Goal: Task Accomplishment & Management: Use online tool/utility

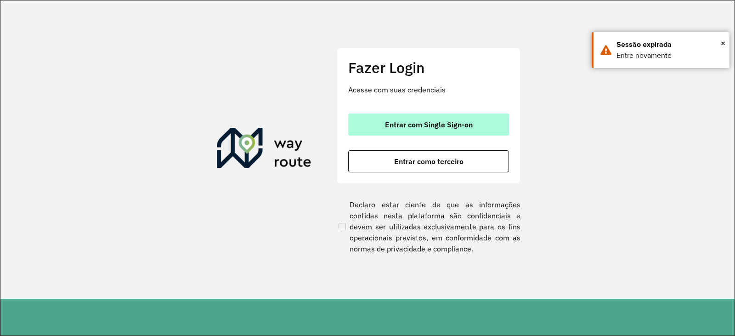
click at [430, 127] on span "Entrar com Single Sign-on" at bounding box center [429, 124] width 88 height 7
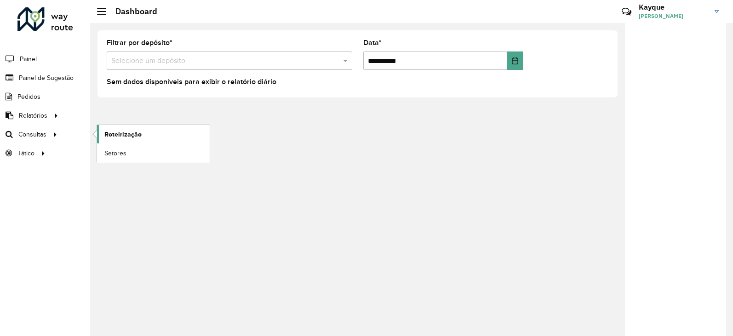
click at [149, 135] on link "Roteirização" at bounding box center [153, 134] width 113 height 18
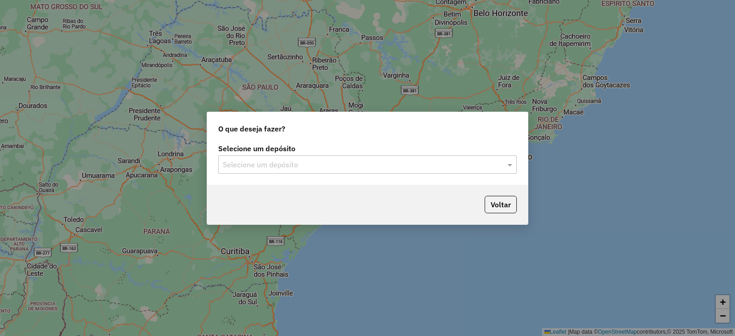
click at [327, 169] on input "text" at bounding box center [358, 164] width 271 height 11
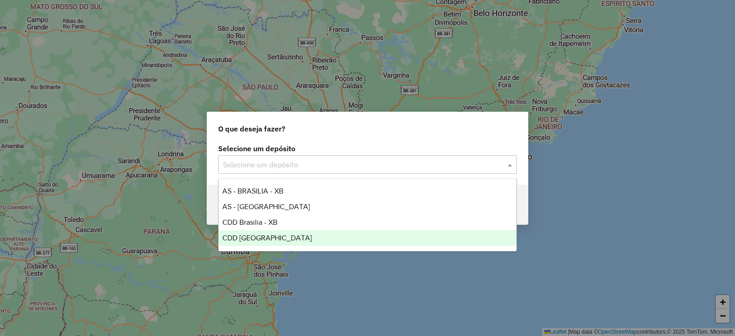
click at [254, 238] on span "CDD [GEOGRAPHIC_DATA]" at bounding box center [267, 238] width 90 height 8
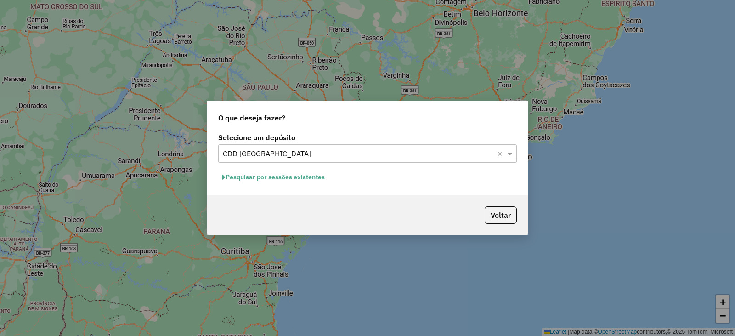
click at [294, 175] on button "Pesquisar por sessões existentes" at bounding box center [273, 177] width 111 height 14
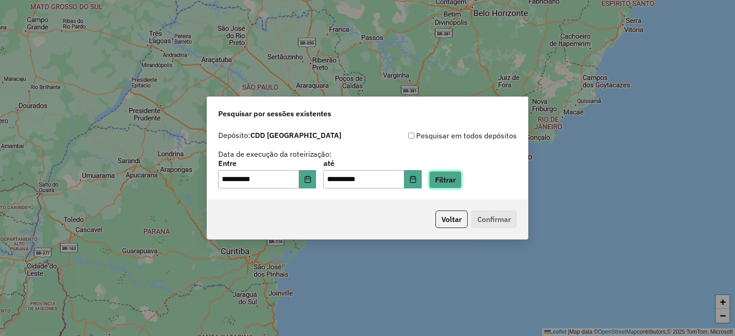
click at [461, 177] on button "Filtrar" at bounding box center [445, 179] width 33 height 17
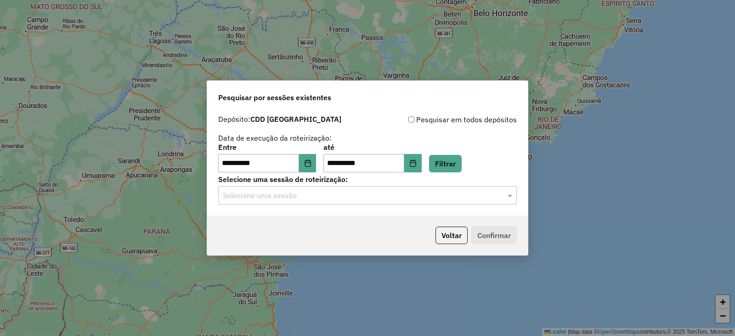
click at [481, 199] on input "text" at bounding box center [358, 195] width 271 height 11
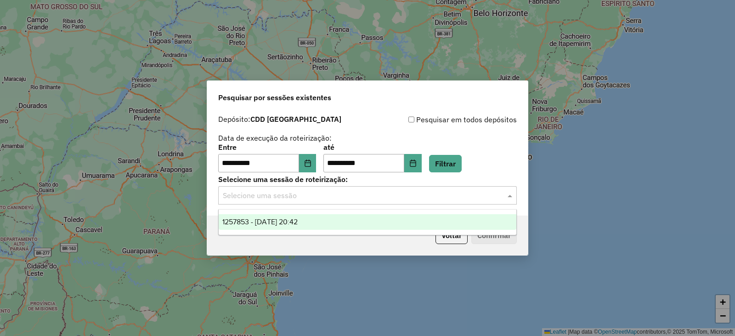
click at [298, 222] on span "1257853 - 02/09/2025 20:42" at bounding box center [259, 222] width 75 height 8
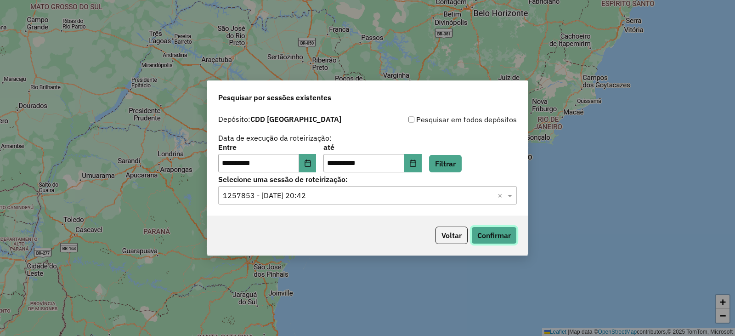
click at [506, 234] on button "Confirmar" at bounding box center [495, 235] width 46 height 17
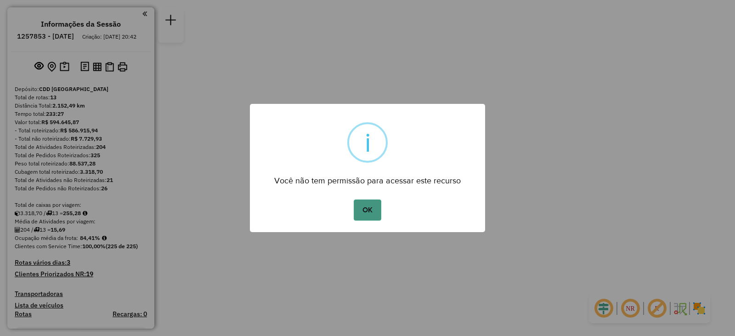
click at [371, 209] on button "OK" at bounding box center [367, 209] width 27 height 21
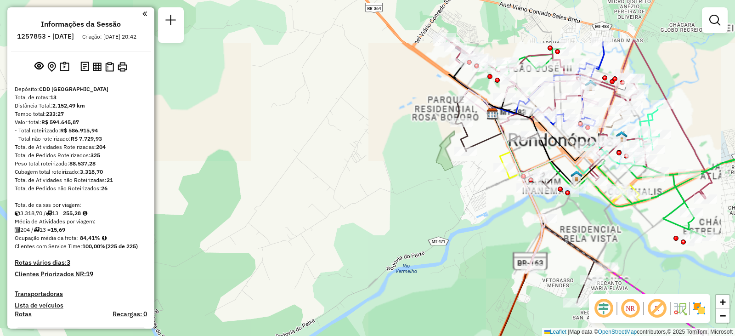
drag, startPoint x: 359, startPoint y: 136, endPoint x: 228, endPoint y: 163, distance: 132.8
click at [228, 163] on div "Janela de atendimento Grade de atendimento Capacidade Transportadoras Veículos …" at bounding box center [367, 168] width 735 height 336
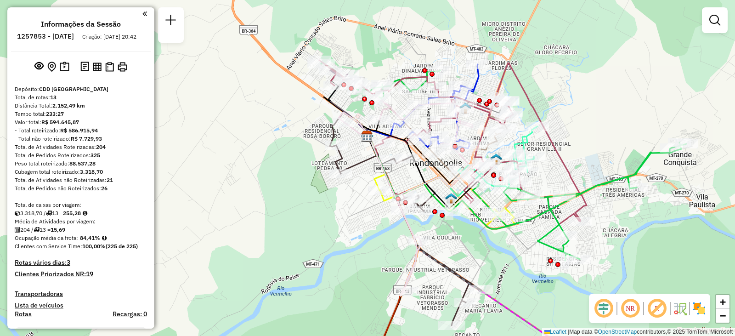
click at [244, 171] on div "Janela de atendimento Grade de atendimento Capacidade Transportadoras Veículos …" at bounding box center [367, 168] width 735 height 336
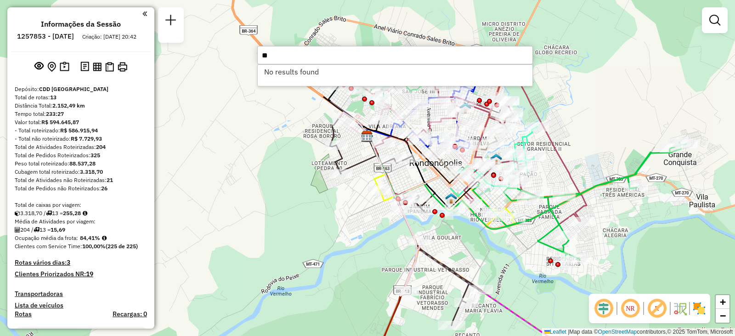
type input "*"
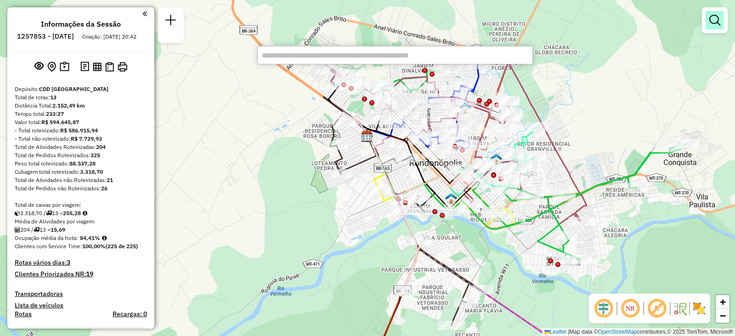
click at [713, 21] on em at bounding box center [715, 20] width 11 height 11
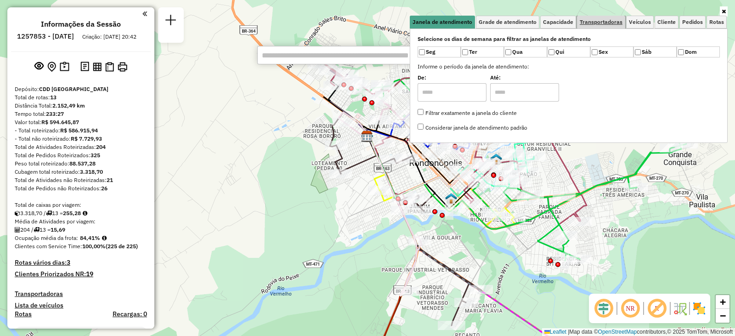
click at [599, 23] on span "Transportadoras" at bounding box center [601, 22] width 43 height 6
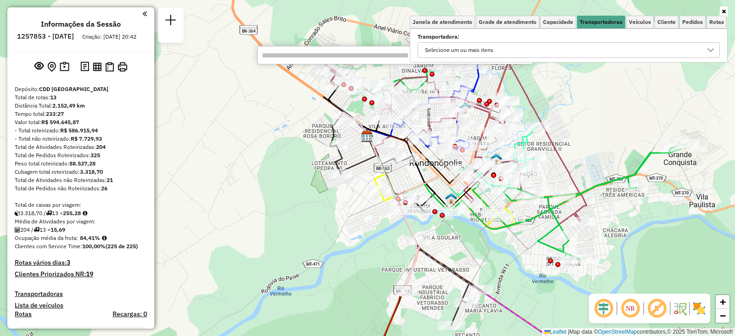
click at [527, 48] on div "Selecione um ou mais itens" at bounding box center [562, 50] width 280 height 15
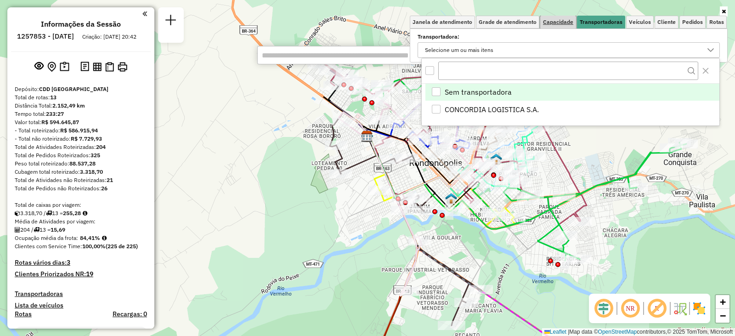
click at [558, 21] on span "Capacidade" at bounding box center [558, 22] width 30 height 6
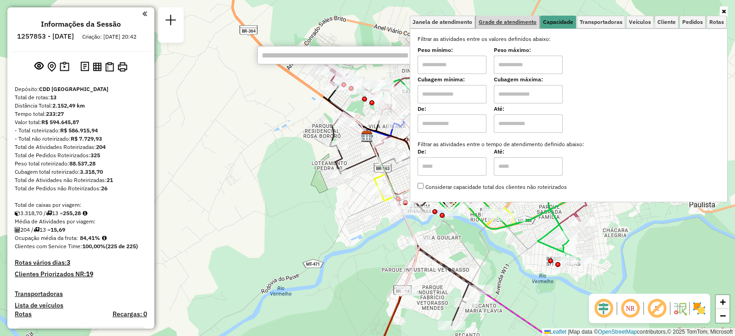
click at [518, 24] on span "Grade de atendimento" at bounding box center [508, 22] width 58 height 6
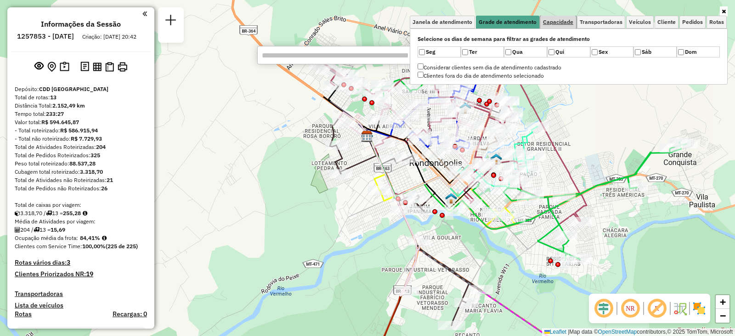
click at [566, 23] on span "Capacidade" at bounding box center [558, 22] width 30 height 6
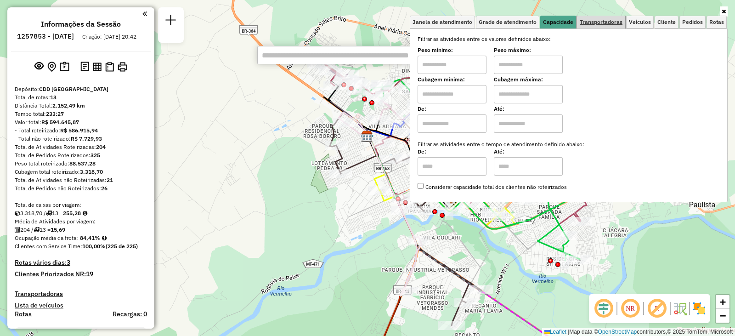
click at [598, 25] on span "Transportadoras" at bounding box center [601, 22] width 43 height 6
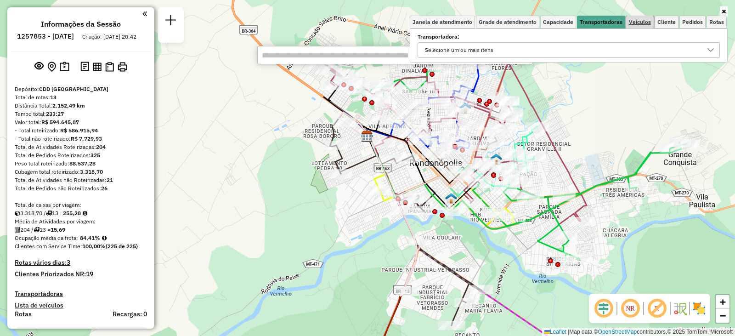
click at [639, 20] on span "Veículos" at bounding box center [640, 22] width 22 height 6
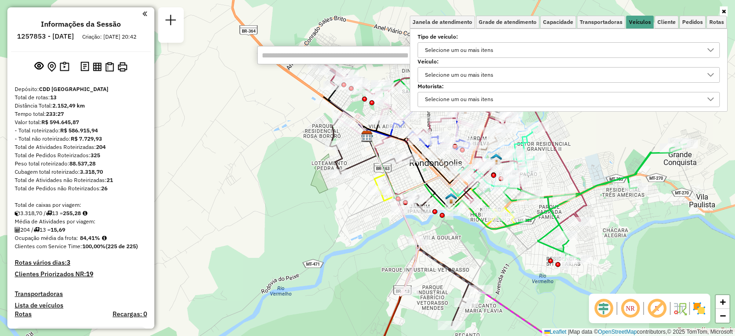
click at [482, 48] on div "Selecione um ou mais itens" at bounding box center [459, 50] width 75 height 15
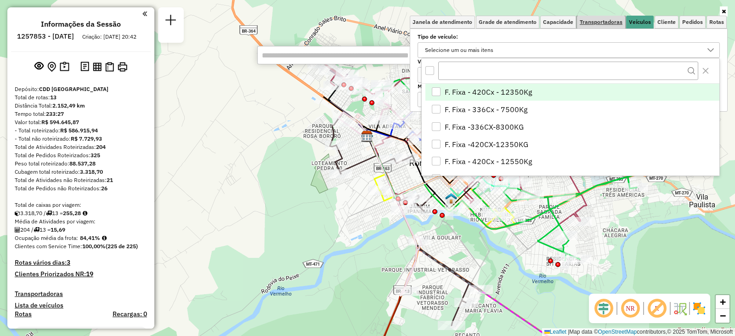
click at [612, 24] on span "Transportadoras" at bounding box center [601, 22] width 43 height 6
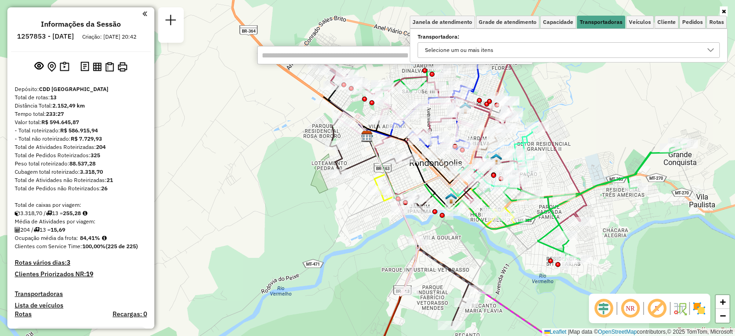
click at [520, 54] on div "Selecione um ou mais itens" at bounding box center [562, 50] width 280 height 15
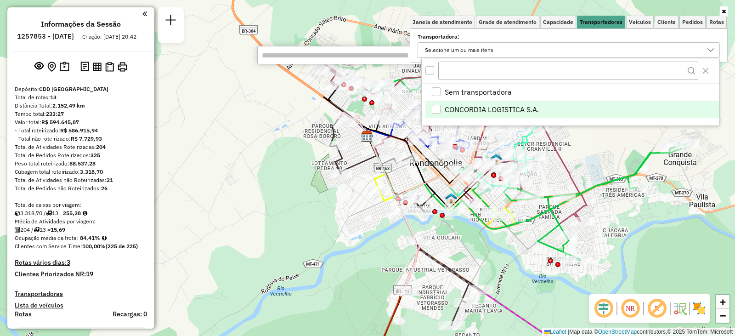
click at [494, 105] on span "CONCORDIA LOGISTICA S.A." at bounding box center [492, 109] width 94 height 11
click at [437, 111] on icon "CONCORDIA LOGISTICA S.A." at bounding box center [436, 109] width 6 height 6
click at [638, 22] on span "Veículos" at bounding box center [640, 22] width 22 height 6
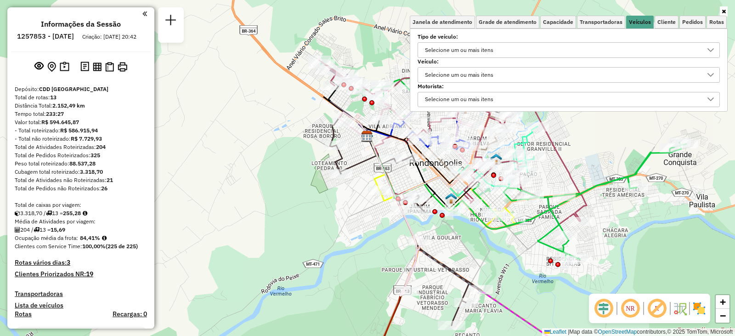
click at [477, 76] on div "Selecione um ou mais itens" at bounding box center [459, 75] width 75 height 15
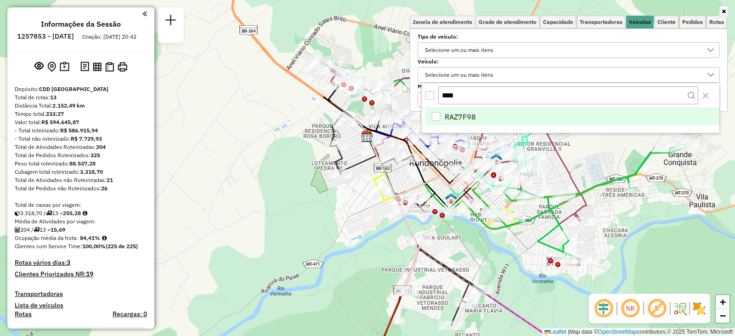
type input "****"
click at [479, 116] on li "RAZ7F98" at bounding box center [573, 116] width 294 height 17
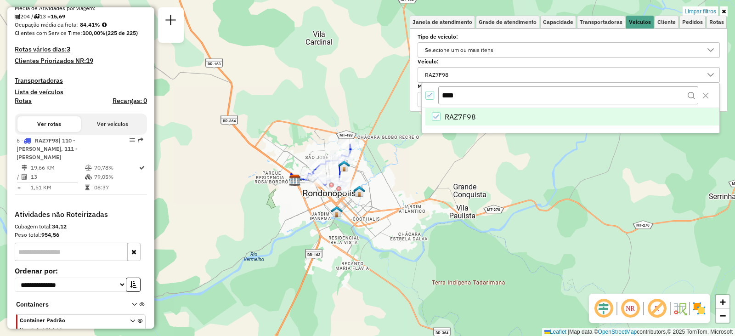
scroll to position [230, 0]
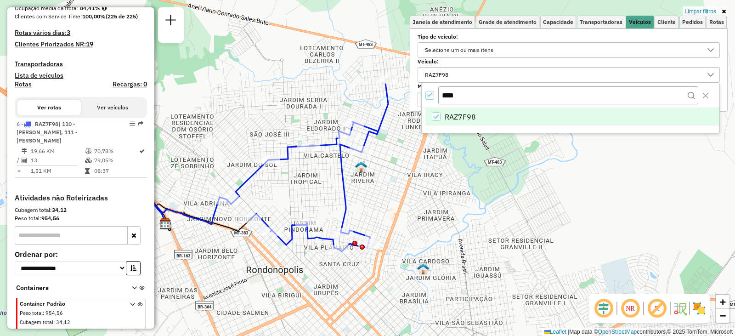
drag, startPoint x: 306, startPoint y: 215, endPoint x: 242, endPoint y: 307, distance: 111.7
click at [242, 307] on div "Limpar filtros Janela de atendimento Grade de atendimento Capacidade Transporta…" at bounding box center [367, 168] width 735 height 336
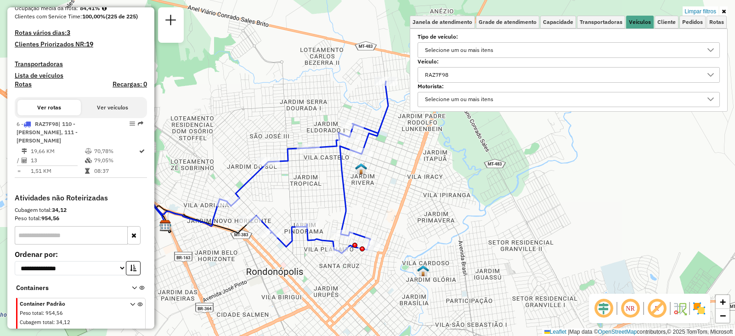
drag, startPoint x: 438, startPoint y: 234, endPoint x: 440, endPoint y: 240, distance: 7.4
click at [440, 240] on div "Limpar filtros Janela de atendimento Grade de atendimento Capacidade Transporta…" at bounding box center [367, 168] width 735 height 336
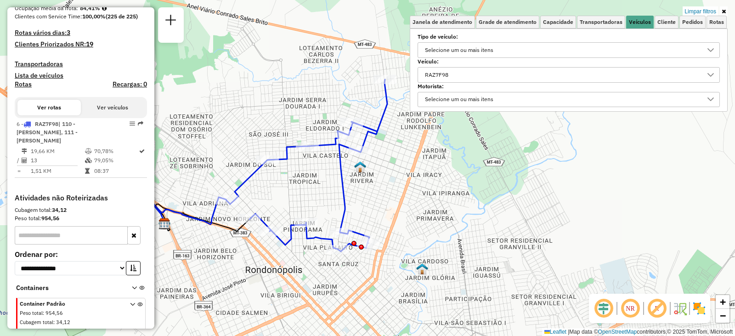
click at [58, 115] on button "Ver rotas" at bounding box center [48, 108] width 63 height 16
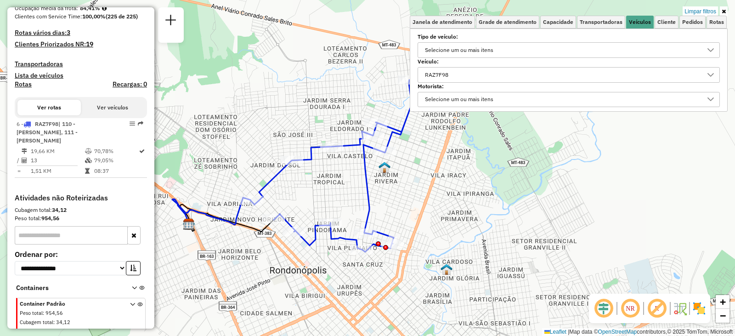
drag, startPoint x: 307, startPoint y: 191, endPoint x: 332, endPoint y: 192, distance: 24.8
click at [332, 192] on div "Limpar filtros Janela de atendimento Grade de atendimento Capacidade Transporta…" at bounding box center [367, 168] width 735 height 336
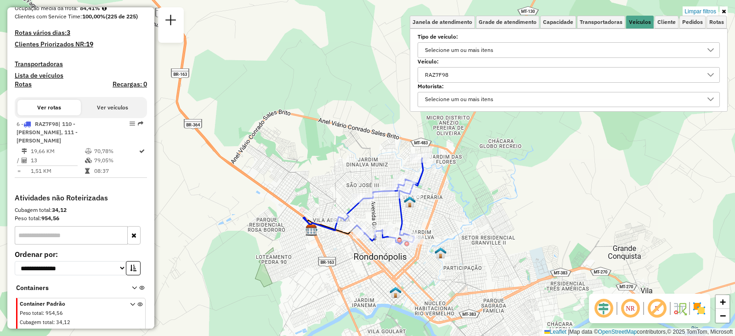
click at [469, 76] on div "RAZ7F98" at bounding box center [562, 75] width 280 height 15
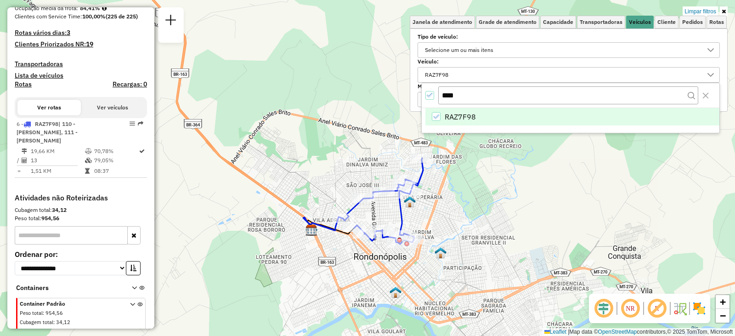
click at [431, 93] on icon "All items selected" at bounding box center [430, 95] width 6 height 6
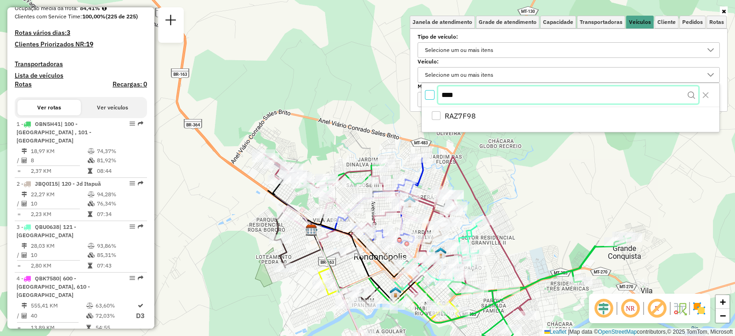
click at [463, 93] on input "****" at bounding box center [569, 94] width 260 height 17
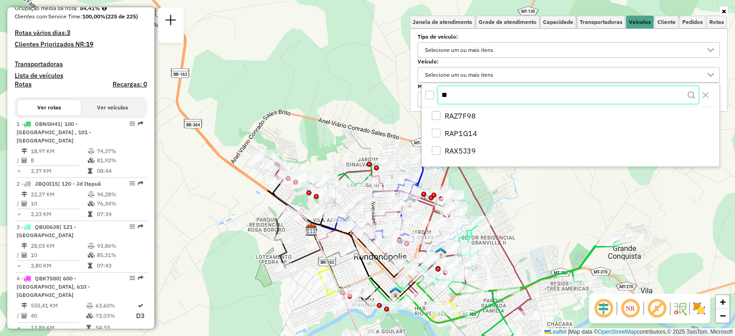
type input "*"
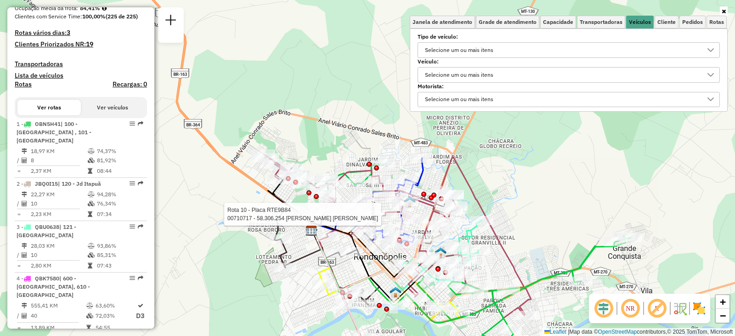
select select "**********"
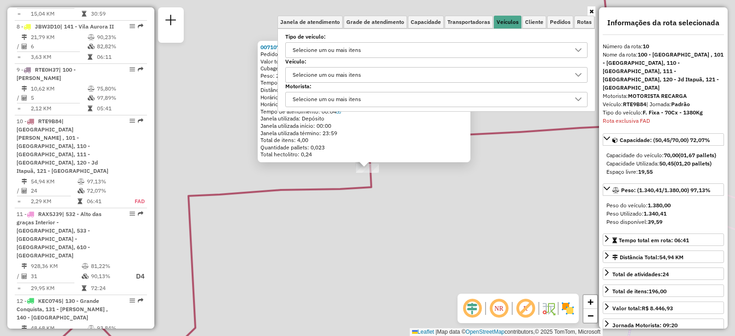
scroll to position [783, 0]
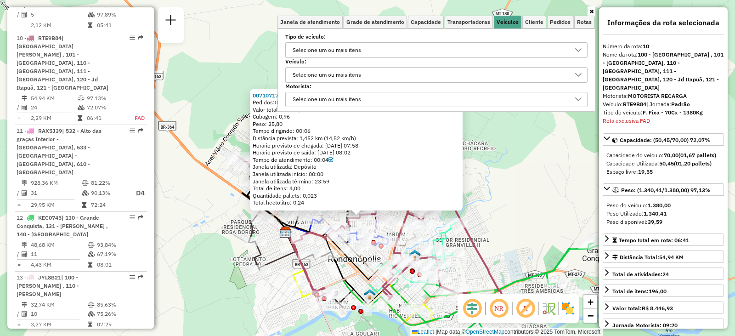
click at [410, 71] on div "Selecione um ou mais itens" at bounding box center [430, 75] width 280 height 15
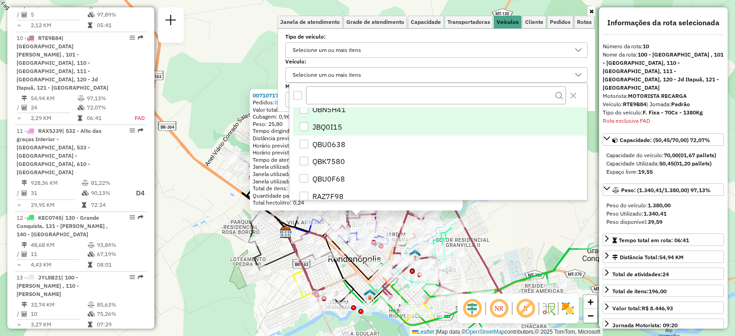
scroll to position [0, 0]
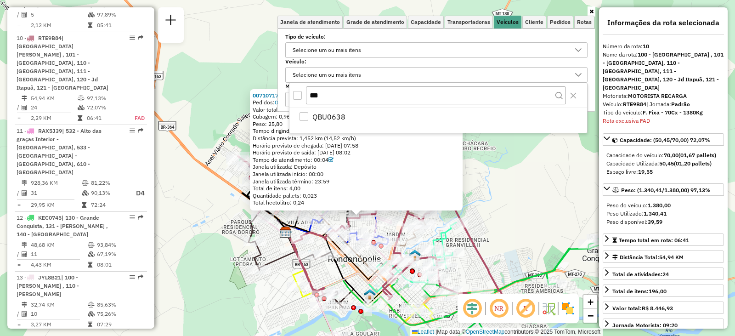
type input "****"
drag, startPoint x: 332, startPoint y: 89, endPoint x: 299, endPoint y: 92, distance: 33.7
click at [299, 92] on div "****" at bounding box center [439, 95] width 298 height 25
type input "*"
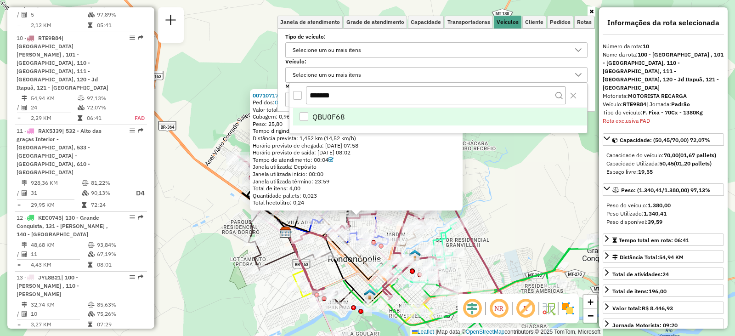
type input "*******"
click at [320, 115] on span "QBU0F68" at bounding box center [329, 116] width 33 height 11
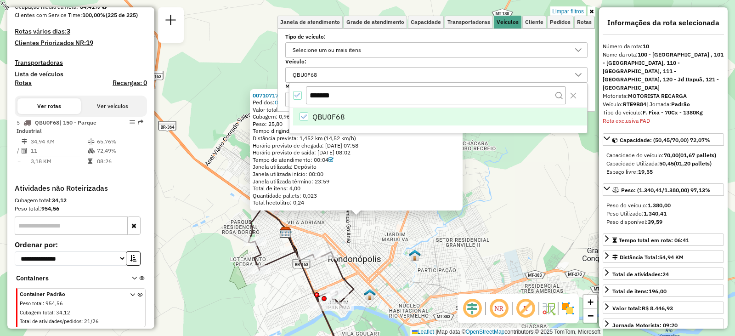
click at [531, 195] on div "00710717 - 58.306.254 [PERSON_NAME] [PERSON_NAME] Pedidos: 02456322 Valor total…" at bounding box center [367, 168] width 735 height 336
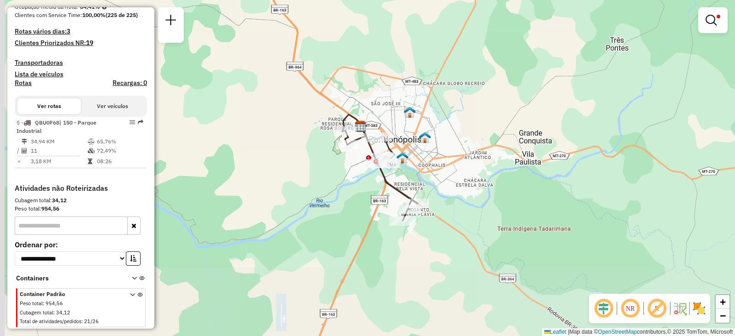
drag, startPoint x: 424, startPoint y: 256, endPoint x: 437, endPoint y: 159, distance: 98.2
click at [437, 159] on div "Limpar filtros Janela de atendimento Grade de atendimento Capacidade Transporta…" at bounding box center [367, 168] width 735 height 336
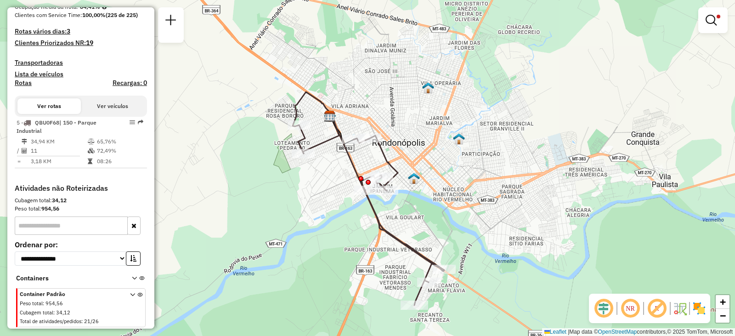
drag, startPoint x: 360, startPoint y: 153, endPoint x: 315, endPoint y: 216, distance: 78.1
click at [315, 216] on div "Limpar filtros Janela de atendimento Grade de atendimento Capacidade Transporta…" at bounding box center [367, 168] width 735 height 336
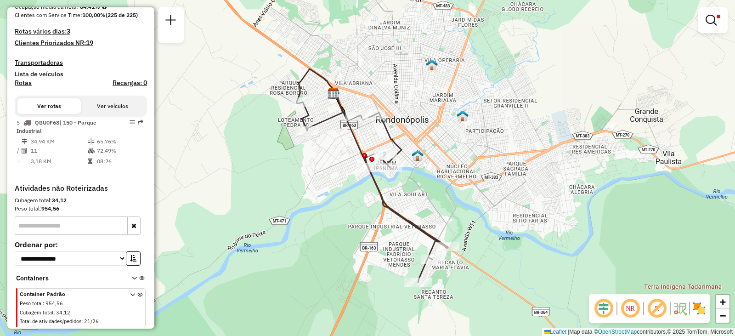
drag, startPoint x: 288, startPoint y: 224, endPoint x: 292, endPoint y: 201, distance: 23.3
click at [292, 201] on div "Limpar filtros Janela de atendimento Grade de atendimento Capacidade Transporta…" at bounding box center [367, 168] width 735 height 336
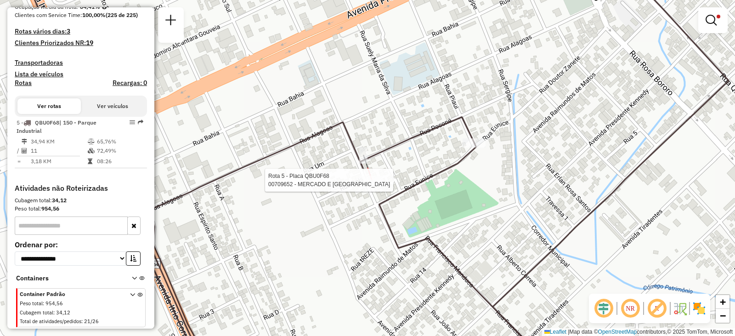
select select "**********"
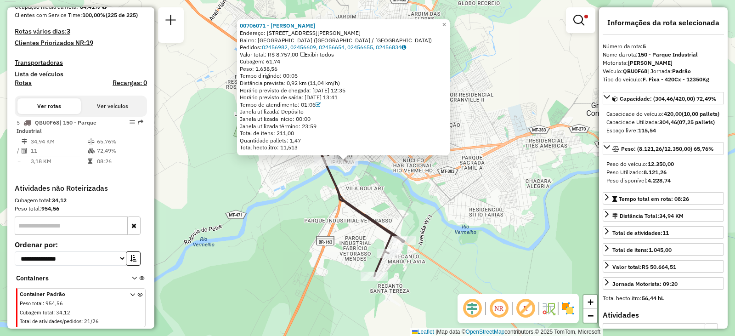
drag, startPoint x: 394, startPoint y: 278, endPoint x: 352, endPoint y: 205, distance: 84.7
click at [352, 205] on icon at bounding box center [329, 169] width 152 height 213
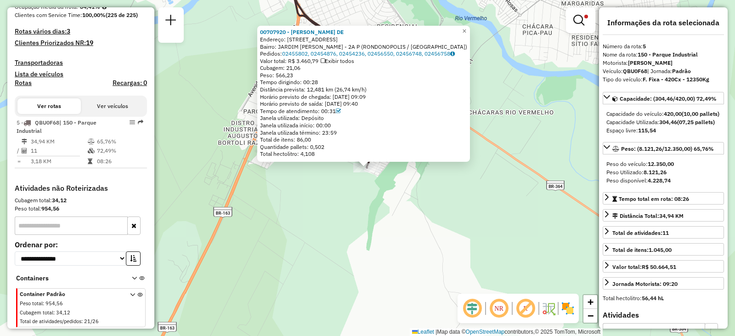
click at [323, 220] on div "00707920 - [PERSON_NAME] DE Endereço: [STREET_ADDRESS][PERSON_NAME] - 2A P ([GE…" at bounding box center [367, 168] width 735 height 336
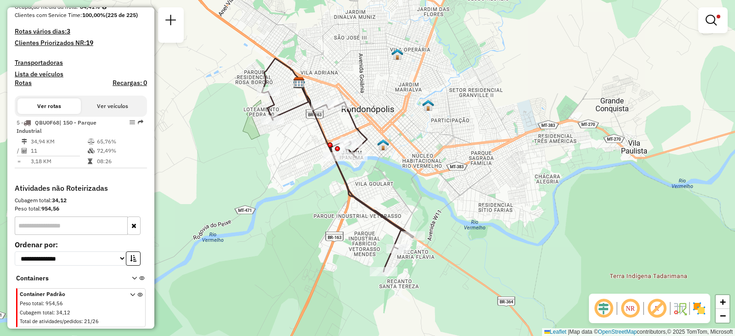
drag, startPoint x: 332, startPoint y: 171, endPoint x: 359, endPoint y: 257, distance: 90.0
click at [359, 257] on div "Limpar filtros Janela de atendimento Grade de atendimento Capacidade Transporta…" at bounding box center [367, 168] width 735 height 336
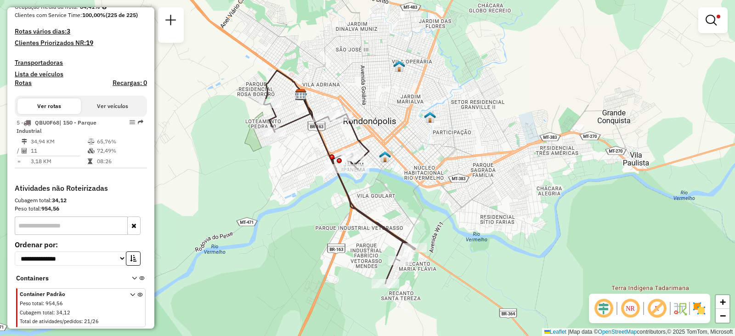
drag, startPoint x: 326, startPoint y: 197, endPoint x: 331, endPoint y: 222, distance: 25.8
click at [331, 222] on div "Limpar filtros Janela de atendimento Grade de atendimento Capacidade Transporta…" at bounding box center [367, 168] width 735 height 336
